Goal: Task Accomplishment & Management: Use online tool/utility

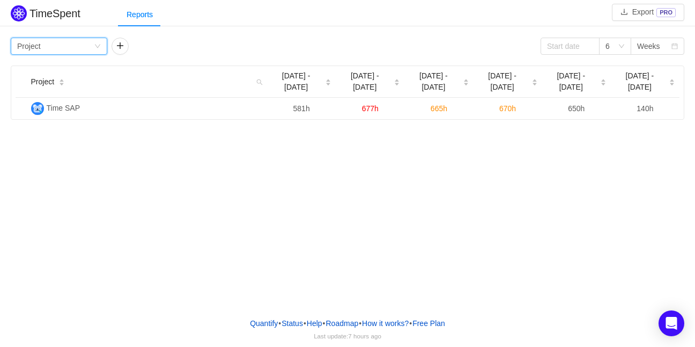
click at [99, 45] on icon "icon: down" at bounding box center [97, 46] width 6 height 6
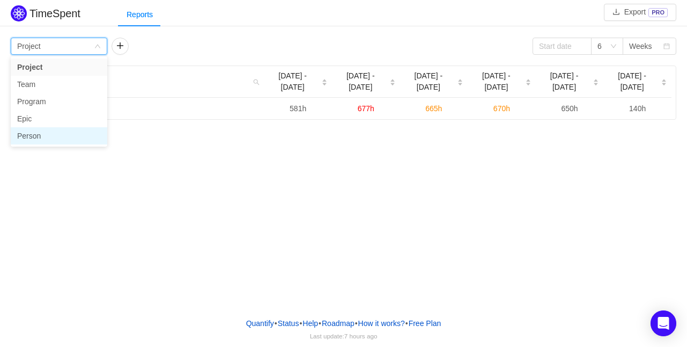
click at [41, 134] on li "Person" at bounding box center [59, 135] width 97 height 17
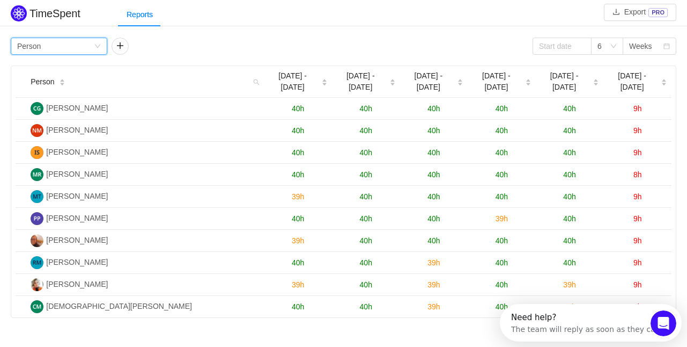
click at [51, 47] on div "Group by Person" at bounding box center [55, 46] width 77 height 16
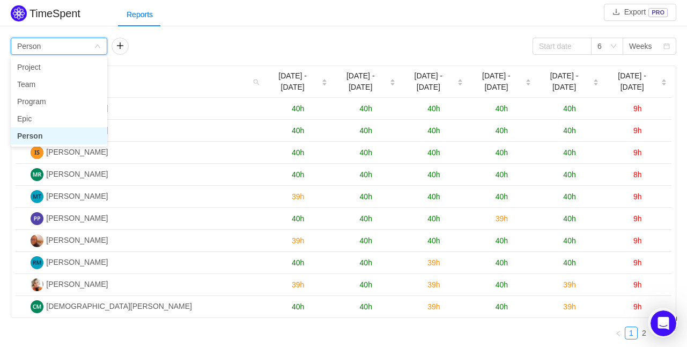
click at [51, 47] on div "Group by Person" at bounding box center [55, 46] width 77 height 16
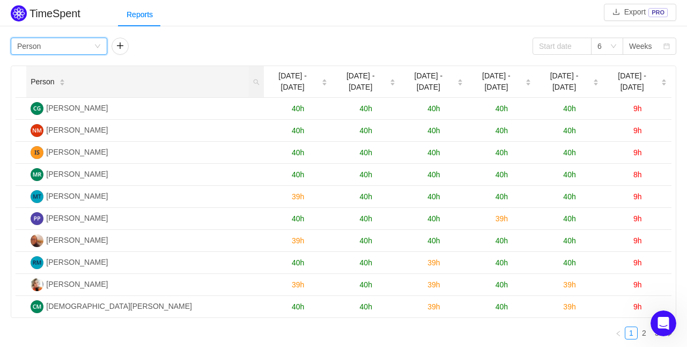
click at [54, 79] on div "Person" at bounding box center [48, 81] width 34 height 11
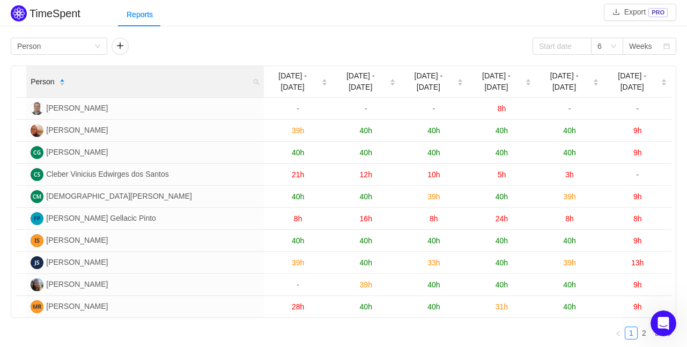
click at [54, 79] on div "Person" at bounding box center [48, 81] width 34 height 11
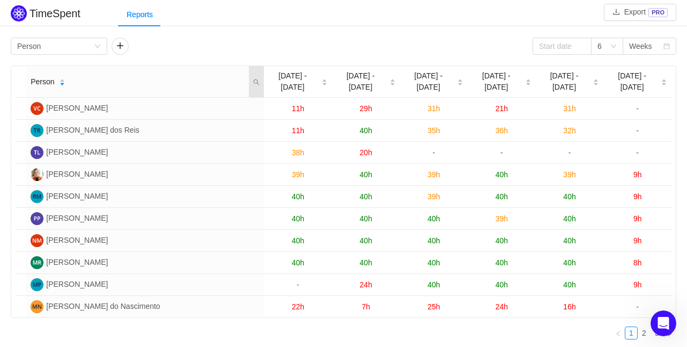
click at [253, 79] on icon "icon: search" at bounding box center [256, 82] width 6 height 6
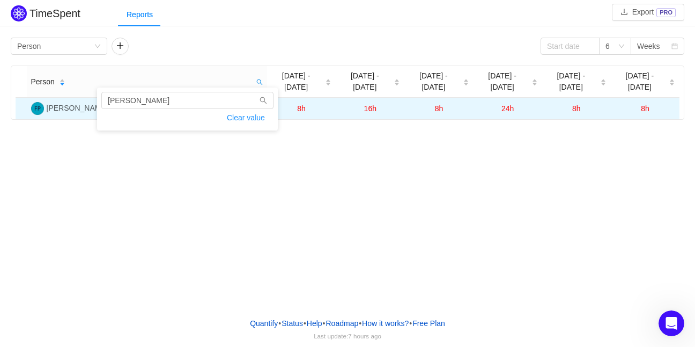
click at [37, 102] on img at bounding box center [37, 108] width 13 height 13
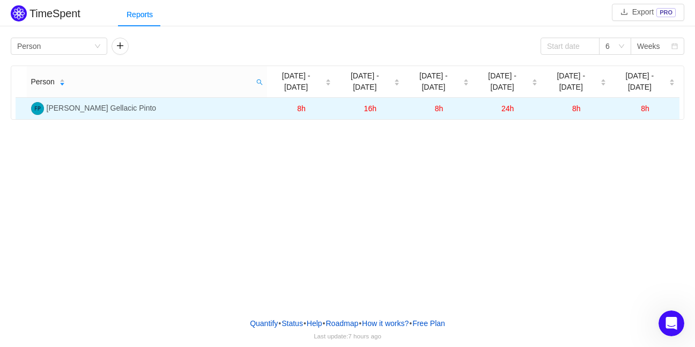
click at [37, 102] on img at bounding box center [37, 108] width 13 height 13
click at [303, 104] on span "8h" at bounding box center [301, 108] width 9 height 9
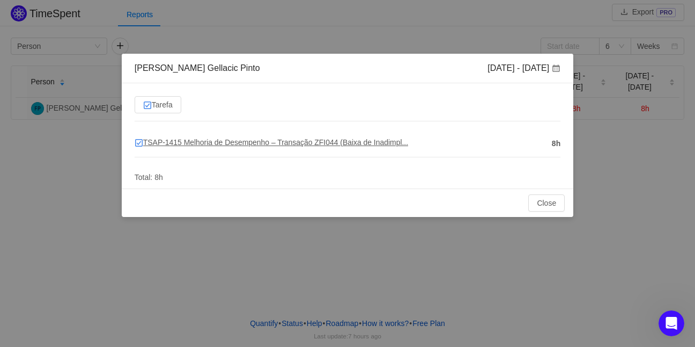
click at [172, 142] on span "TSAP-1415 Melhoria de Desempenho – Transação ZFI044 (Baixa de Inadimpl..." at bounding box center [272, 142] width 274 height 9
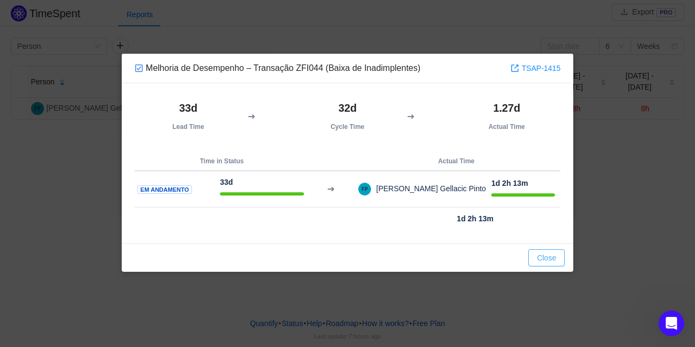
click at [560, 261] on button "Close" at bounding box center [546, 257] width 36 height 17
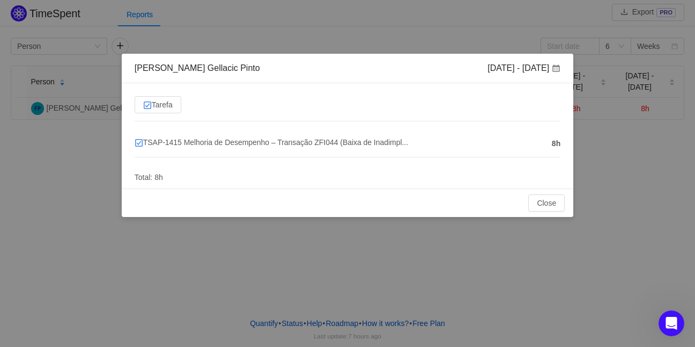
click at [556, 66] on span at bounding box center [556, 68] width 9 height 9
click at [556, 205] on button "Close" at bounding box center [546, 202] width 36 height 17
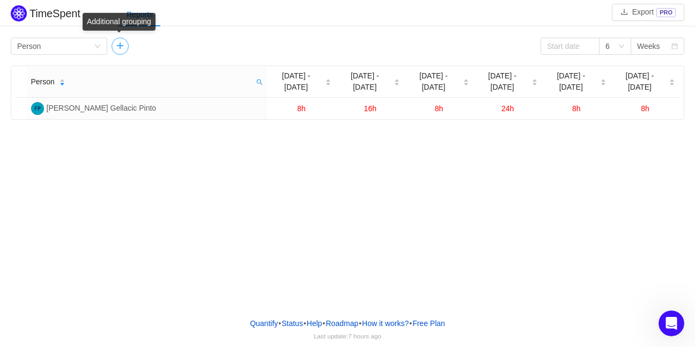
click at [122, 50] on button "button" at bounding box center [120, 46] width 17 height 17
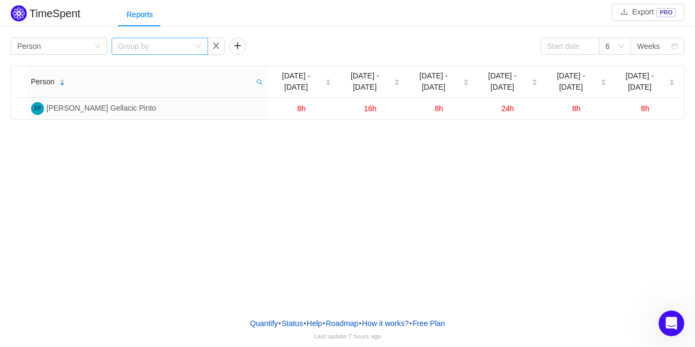
click at [198, 43] on icon "icon: down" at bounding box center [198, 46] width 6 height 6
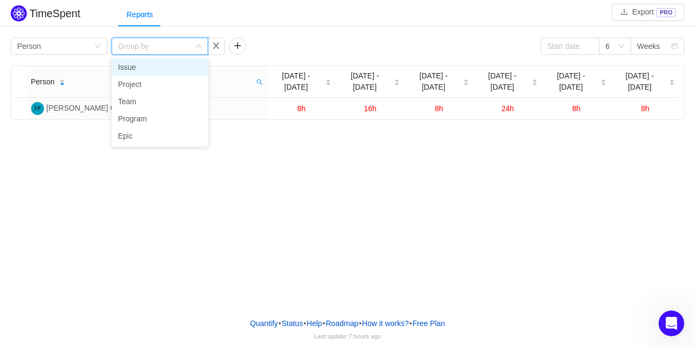
click at [163, 70] on li "Issue" at bounding box center [160, 66] width 97 height 17
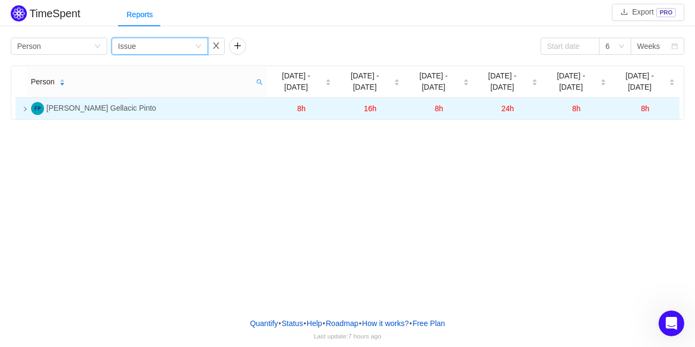
click at [24, 100] on td at bounding box center [21, 108] width 11 height 21
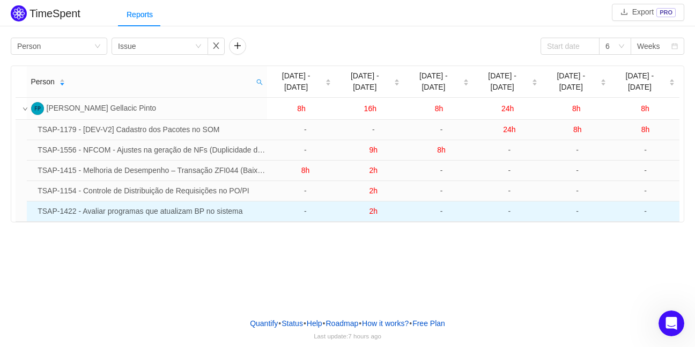
click at [99, 201] on td "TSAP-1422 - Avaliar programas que atualizam BP no sistema" at bounding box center [152, 211] width 238 height 20
click at [121, 201] on td "TSAP-1422 - Avaliar programas que atualizam BP no sistema" at bounding box center [152, 211] width 238 height 20
click at [375, 207] on span "2h" at bounding box center [373, 211] width 9 height 9
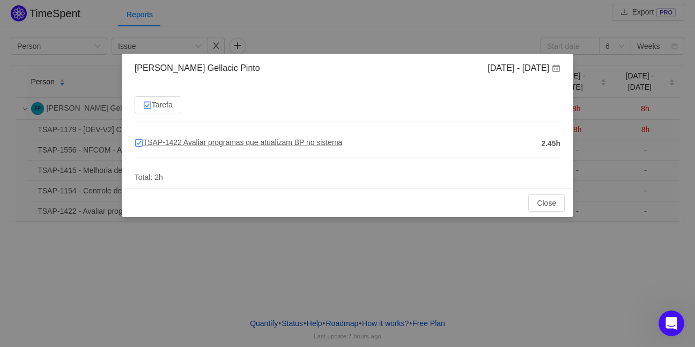
click at [158, 141] on span "TSAP-1422 Avaliar programas que atualizam BP no sistema" at bounding box center [239, 142] width 208 height 9
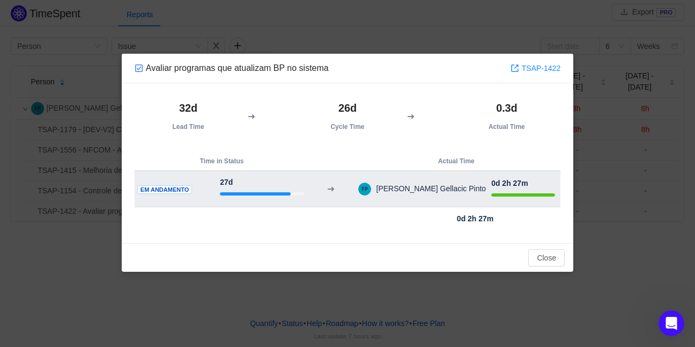
click at [491, 197] on div at bounding box center [523, 194] width 64 height 11
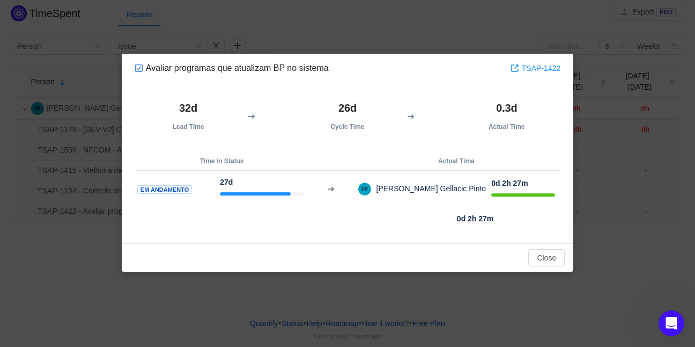
drag, startPoint x: 194, startPoint y: 118, endPoint x: 240, endPoint y: 113, distance: 45.9
click at [197, 116] on th "32d Lead Time" at bounding box center [189, 116] width 108 height 40
drag, startPoint x: 260, startPoint y: 118, endPoint x: 345, endPoint y: 115, distance: 85.9
click at [261, 117] on th at bounding box center [267, 116] width 51 height 40
drag, startPoint x: 345, startPoint y: 115, endPoint x: 396, endPoint y: 115, distance: 51.0
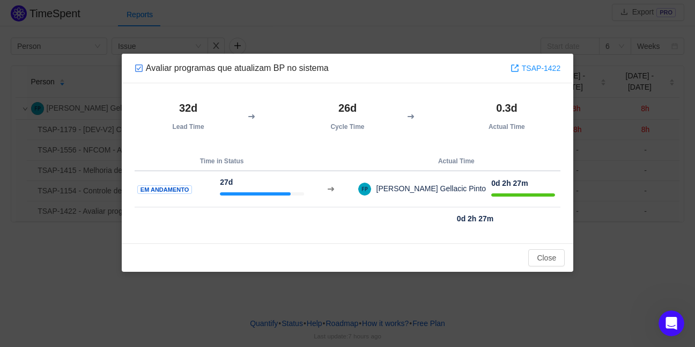
click at [347, 115] on h2 "26d" at bounding box center [347, 108] width 97 height 16
click at [545, 256] on button "Close" at bounding box center [546, 257] width 36 height 17
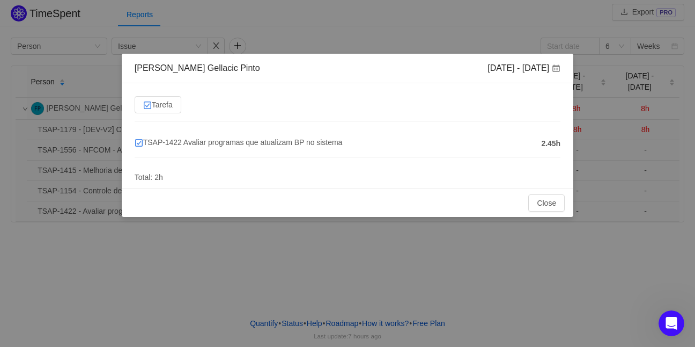
click at [554, 68] on span at bounding box center [556, 68] width 9 height 9
click at [562, 207] on button "Close" at bounding box center [546, 202] width 36 height 17
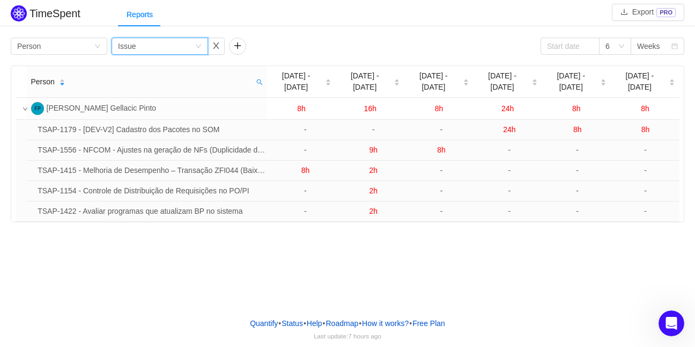
click at [199, 47] on icon "icon: down" at bounding box center [198, 46] width 6 height 6
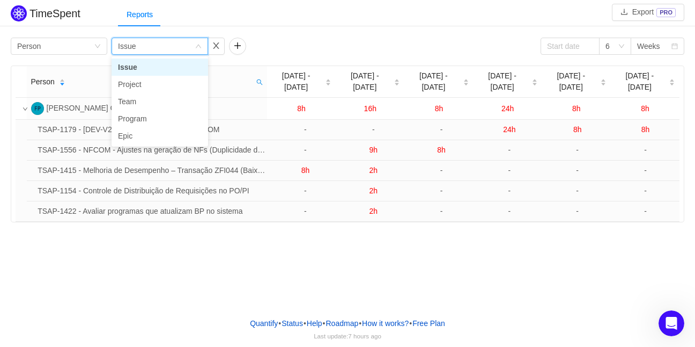
click at [375, 41] on div "Group by Person Group by Issue 6 Weeks" at bounding box center [348, 46] width 674 height 17
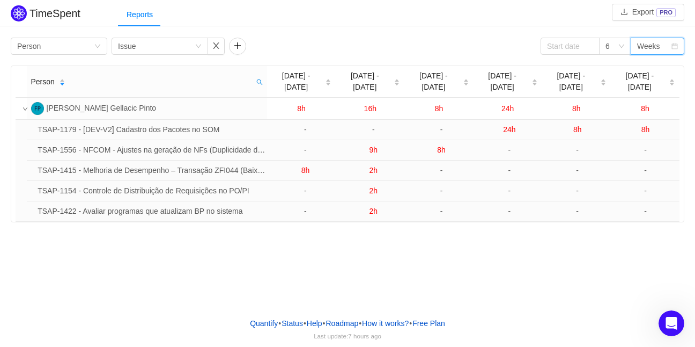
click at [651, 48] on div "Weeks" at bounding box center [648, 46] width 23 height 16
click at [655, 83] on li "Months" at bounding box center [658, 84] width 54 height 17
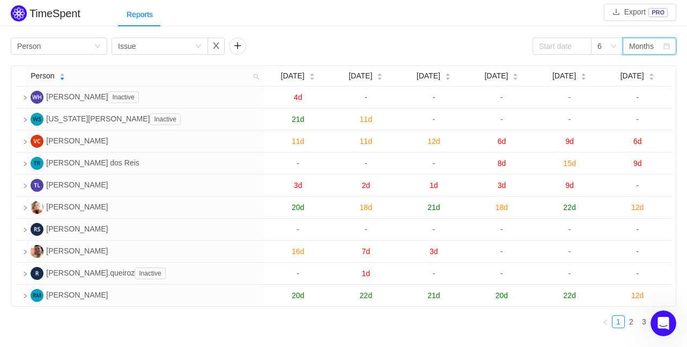
click at [659, 43] on div "Months" at bounding box center [646, 46] width 34 height 16
click at [659, 67] on li "Weeks" at bounding box center [649, 66] width 54 height 17
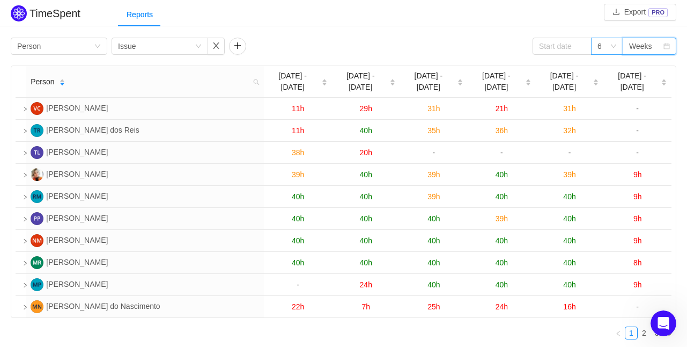
click at [613, 48] on icon "icon: down" at bounding box center [613, 46] width 6 height 6
click at [476, 40] on div "Group by Person Group by Issue 6 Weeks" at bounding box center [344, 46] width 666 height 17
click at [549, 47] on input at bounding box center [562, 46] width 59 height 17
click at [444, 38] on div "Group by Person Group by Issue 6 Weeks" at bounding box center [344, 46] width 666 height 17
click at [259, 71] on icon "icon: search" at bounding box center [256, 81] width 15 height 31
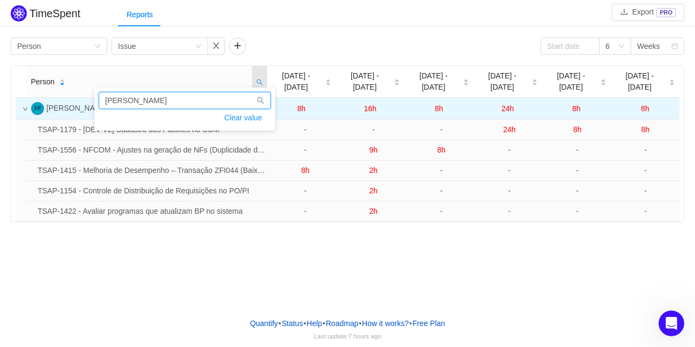
type input "fabio"
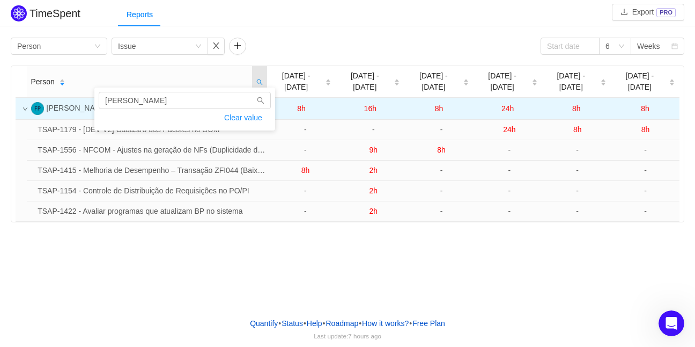
click at [77, 104] on span "Fabio A. Gellacic Pinto" at bounding box center [102, 108] width 110 height 9
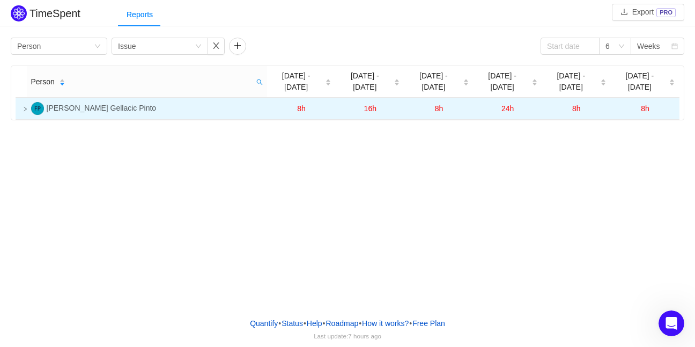
click at [24, 106] on icon "icon: right" at bounding box center [25, 108] width 5 height 5
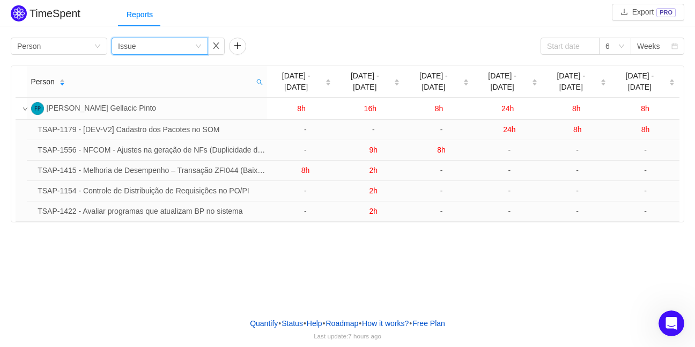
click at [201, 47] on icon "icon: down" at bounding box center [198, 46] width 6 height 6
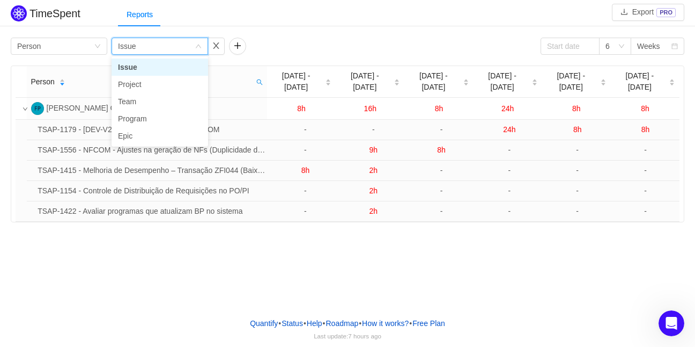
click at [201, 47] on icon "icon: down" at bounding box center [198, 46] width 6 height 6
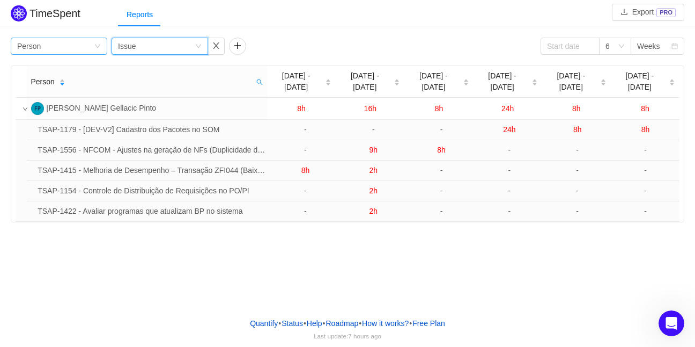
click at [103, 48] on div "Group by Person" at bounding box center [59, 46] width 97 height 17
click at [300, 17] on div "Reports" at bounding box center [406, 15] width 577 height 24
click at [136, 19] on div "Reports" at bounding box center [139, 15] width 43 height 24
click at [48, 18] on h2 "TimeSpent" at bounding box center [55, 14] width 51 height 12
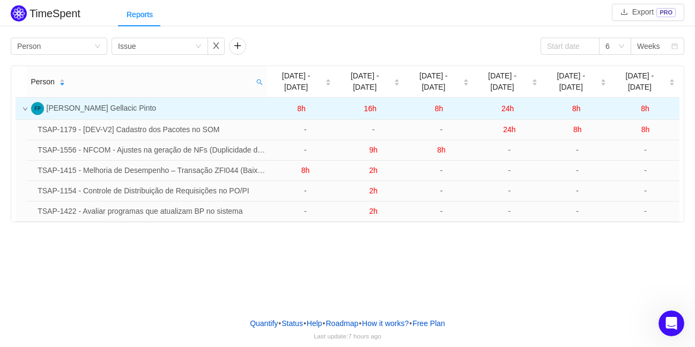
click at [71, 104] on span "Fabio A. Gellacic Pinto" at bounding box center [102, 108] width 110 height 9
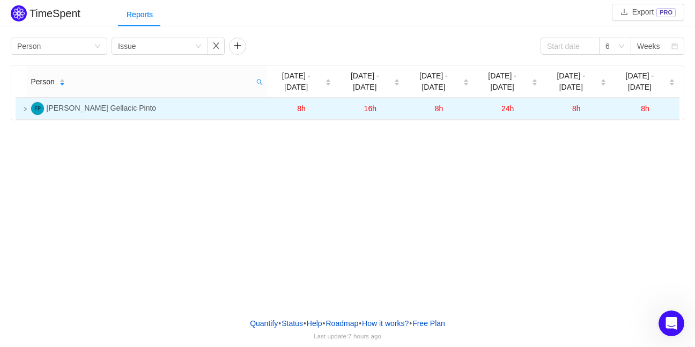
click at [71, 104] on span "Fabio A. Gellacic Pinto" at bounding box center [102, 108] width 110 height 9
click at [39, 102] on img at bounding box center [37, 108] width 13 height 13
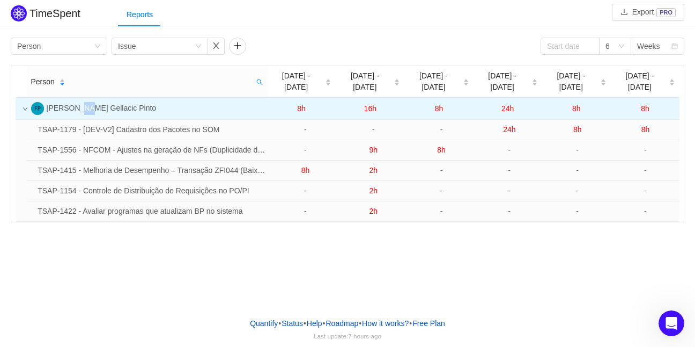
click at [39, 102] on img at bounding box center [37, 108] width 13 height 13
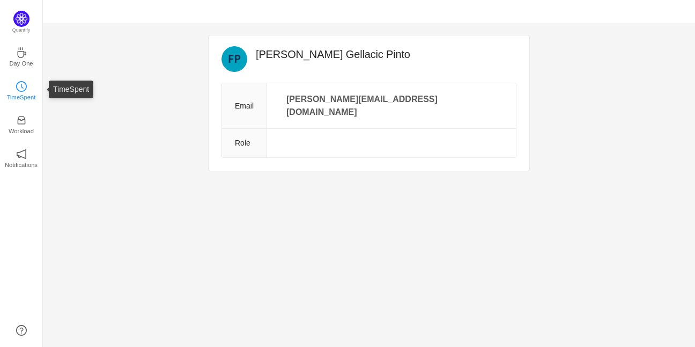
click at [25, 94] on p "TimeSpent" at bounding box center [21, 97] width 29 height 10
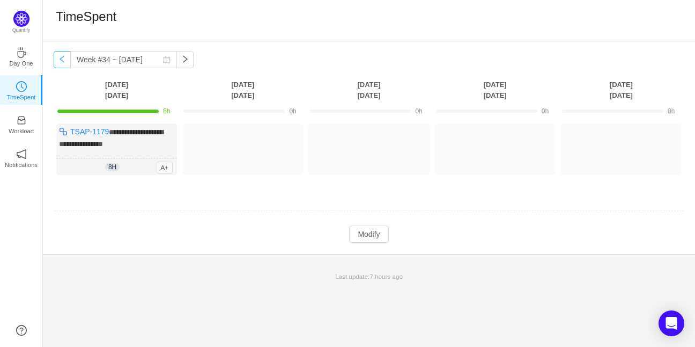
click at [58, 60] on button "button" at bounding box center [62, 59] width 17 height 17
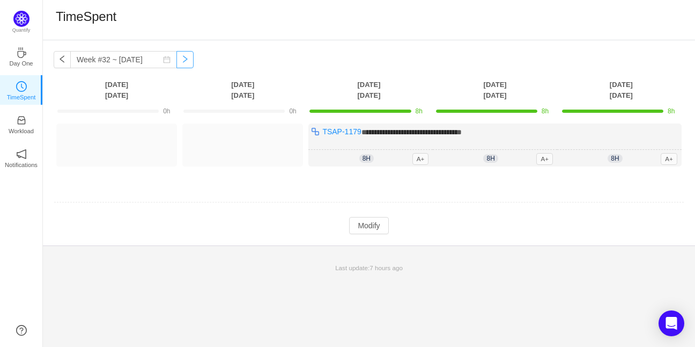
click at [176, 62] on button "button" at bounding box center [184, 59] width 17 height 17
type input "Week #33 ~ [DATE]"
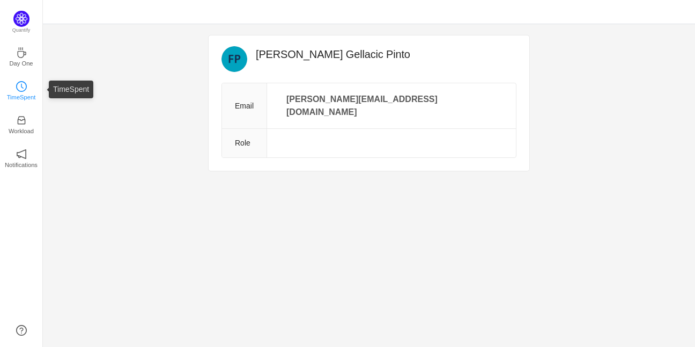
click at [18, 87] on icon "icon: clock-circle" at bounding box center [21, 86] width 11 height 11
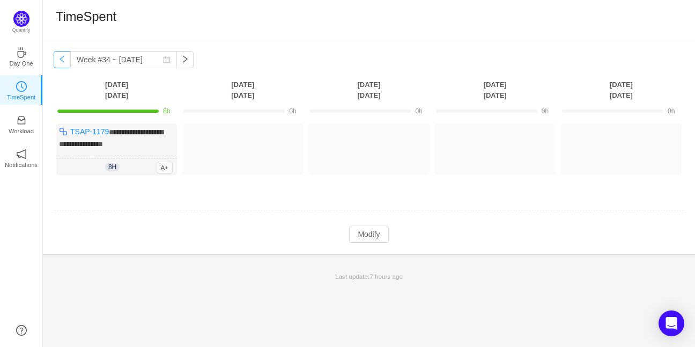
click at [60, 62] on button "button" at bounding box center [62, 59] width 17 height 17
type input "Week #33 ~ [DATE]"
click at [268, 163] on div "Log Time" at bounding box center [242, 148] width 121 height 51
click at [242, 141] on button "Log Time" at bounding box center [235, 139] width 60 height 17
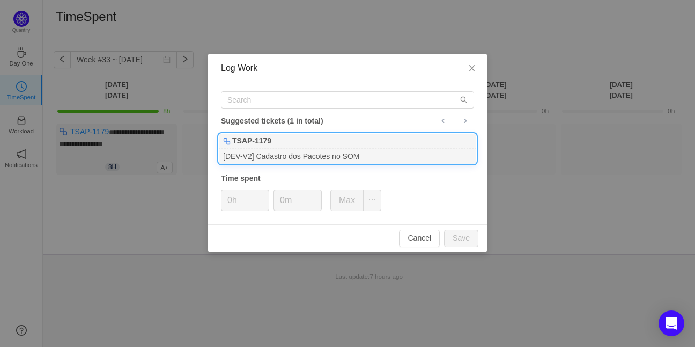
click at [300, 143] on div "TSAP-1179" at bounding box center [347, 141] width 257 height 15
click at [435, 234] on button "Cancel" at bounding box center [419, 238] width 41 height 17
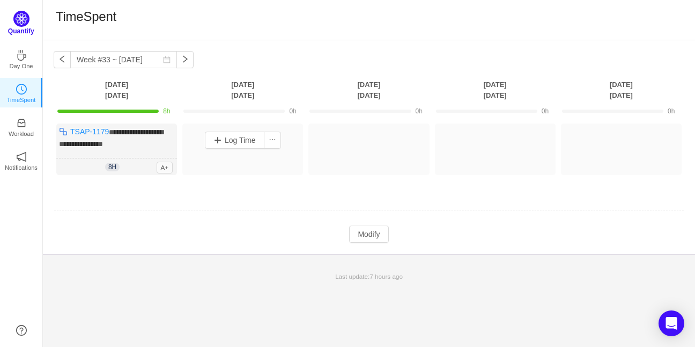
click at [24, 19] on img at bounding box center [21, 19] width 16 height 16
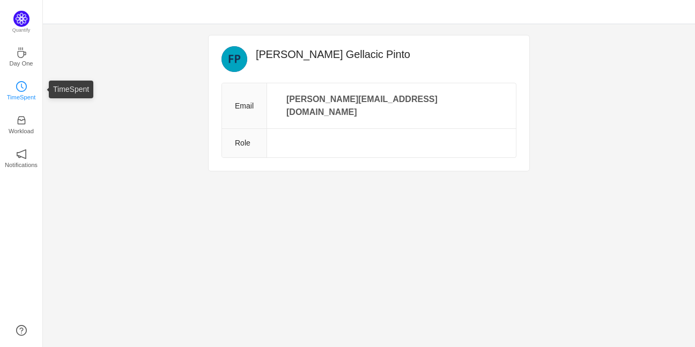
click at [25, 89] on icon "icon: clock-circle" at bounding box center [21, 86] width 11 height 11
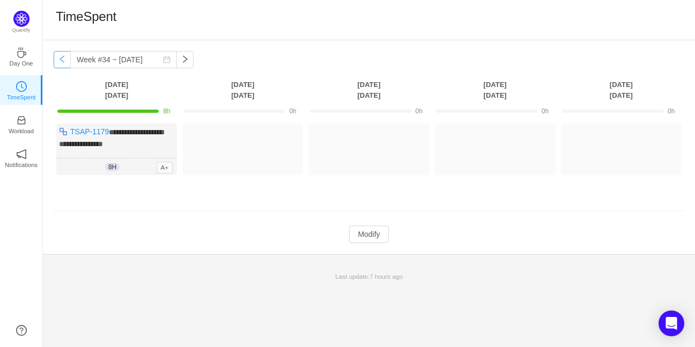
click at [63, 62] on button "button" at bounding box center [62, 59] width 17 height 17
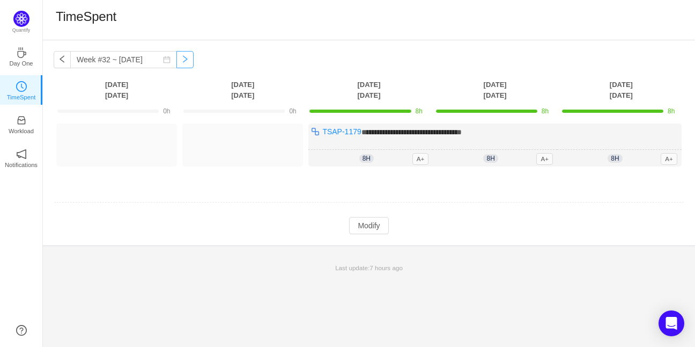
click at [176, 63] on button "button" at bounding box center [184, 59] width 17 height 17
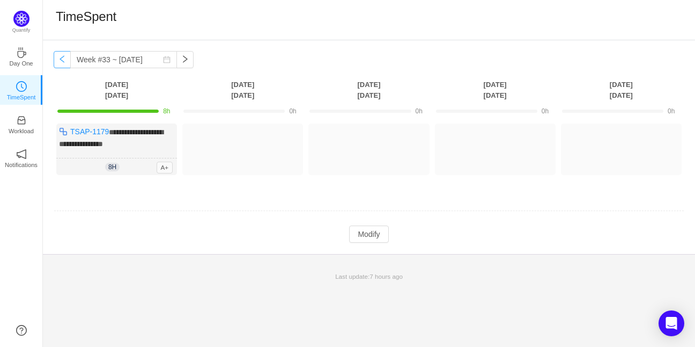
click at [67, 60] on button "button" at bounding box center [62, 59] width 17 height 17
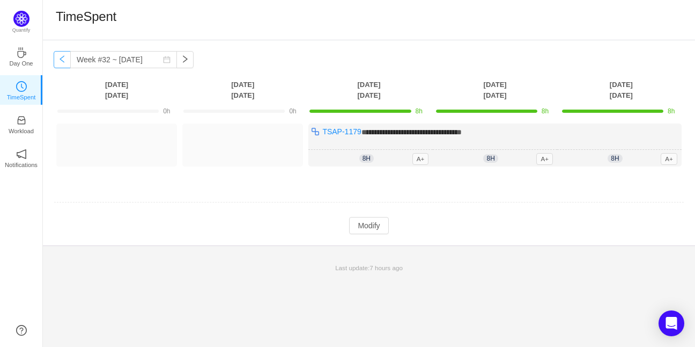
click at [67, 60] on button "button" at bounding box center [62, 59] width 17 height 17
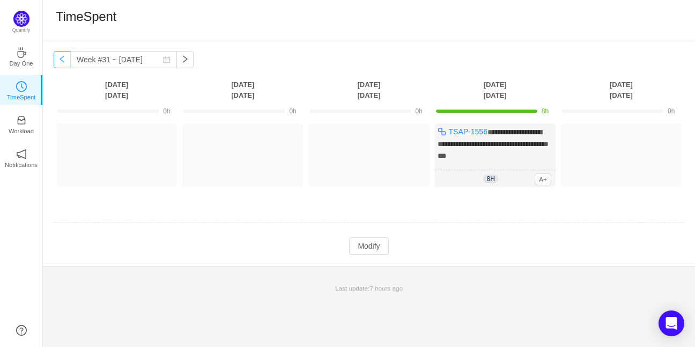
click at [67, 60] on button "button" at bounding box center [62, 59] width 17 height 17
type input "Week #30 ~ Jul 21"
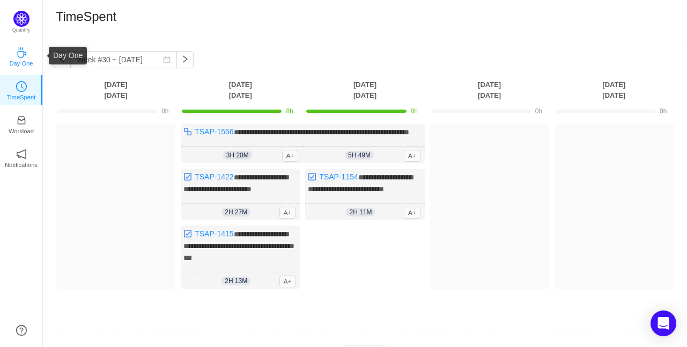
click at [23, 57] on icon "icon: coffee" at bounding box center [21, 52] width 9 height 11
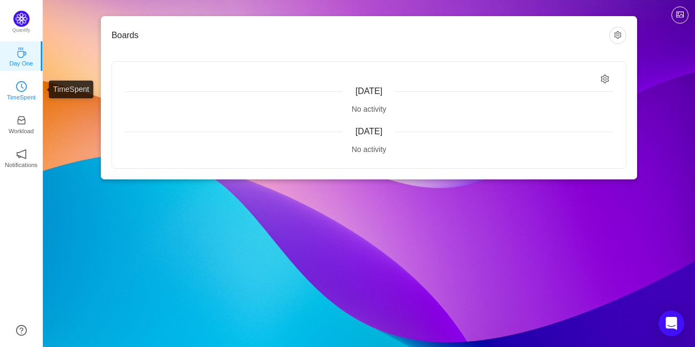
click at [17, 95] on link "TimeSpent" at bounding box center [21, 89] width 11 height 11
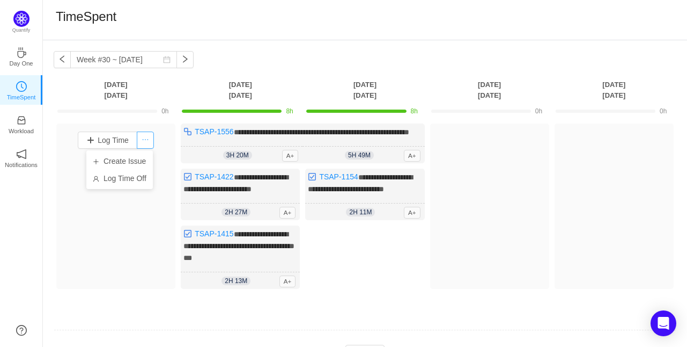
click at [148, 144] on button "button" at bounding box center [145, 139] width 17 height 17
click at [148, 143] on button "button" at bounding box center [145, 139] width 17 height 17
click at [277, 39] on div "TimeSpent" at bounding box center [365, 20] width 644 height 40
click at [19, 122] on icon "icon: inbox" at bounding box center [21, 120] width 11 height 11
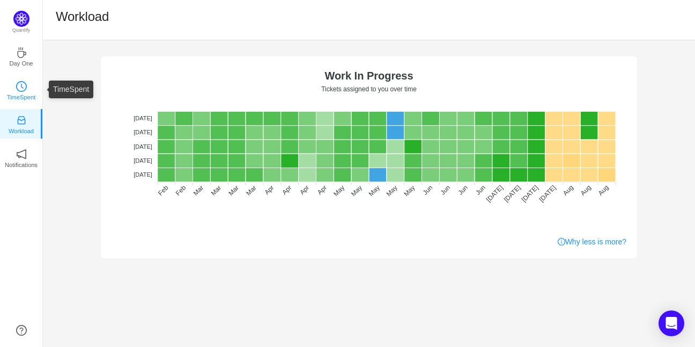
click at [18, 91] on icon "icon: clock-circle" at bounding box center [21, 86] width 11 height 11
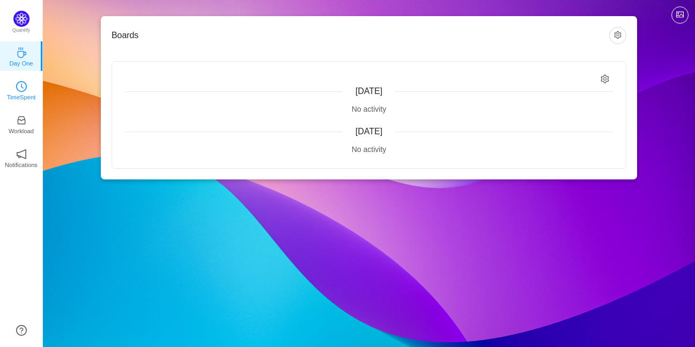
click at [27, 89] on link "TimeSpent" at bounding box center [21, 89] width 11 height 11
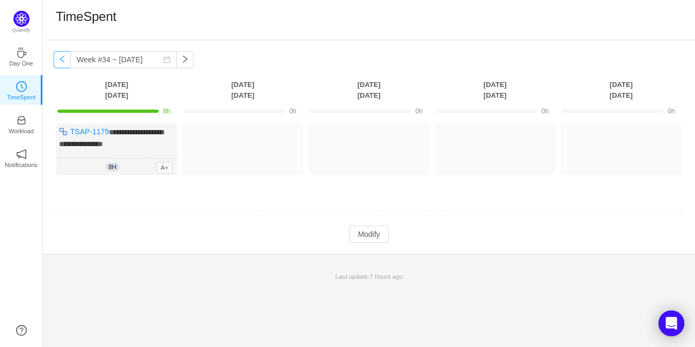
click at [64, 61] on button "button" at bounding box center [62, 59] width 17 height 17
type input "Week #33 ~ [DATE]"
